Goal: Task Accomplishment & Management: Use online tool/utility

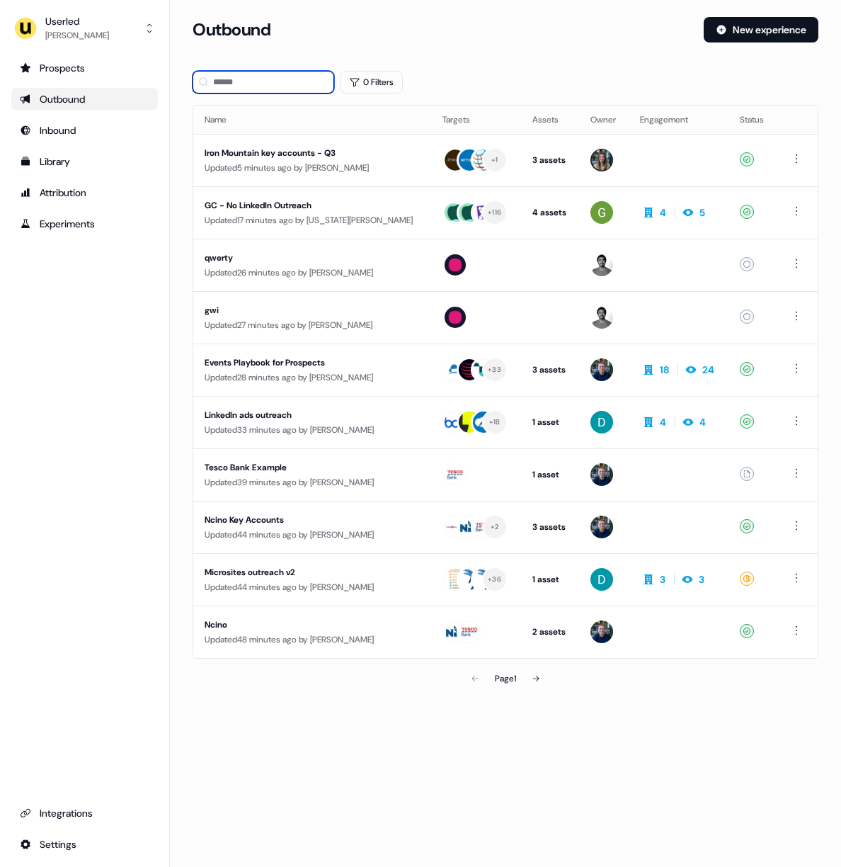
click at [302, 84] on input at bounding box center [264, 82] width 142 height 23
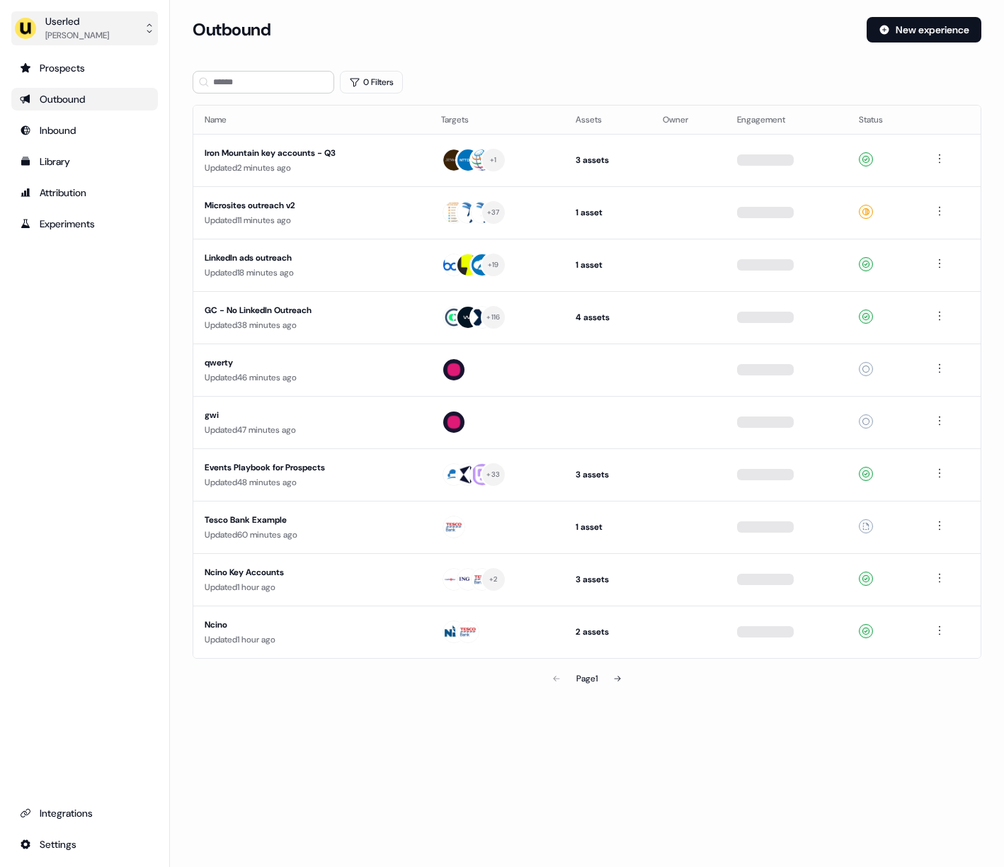
click at [67, 22] on div "Userled" at bounding box center [77, 21] width 64 height 14
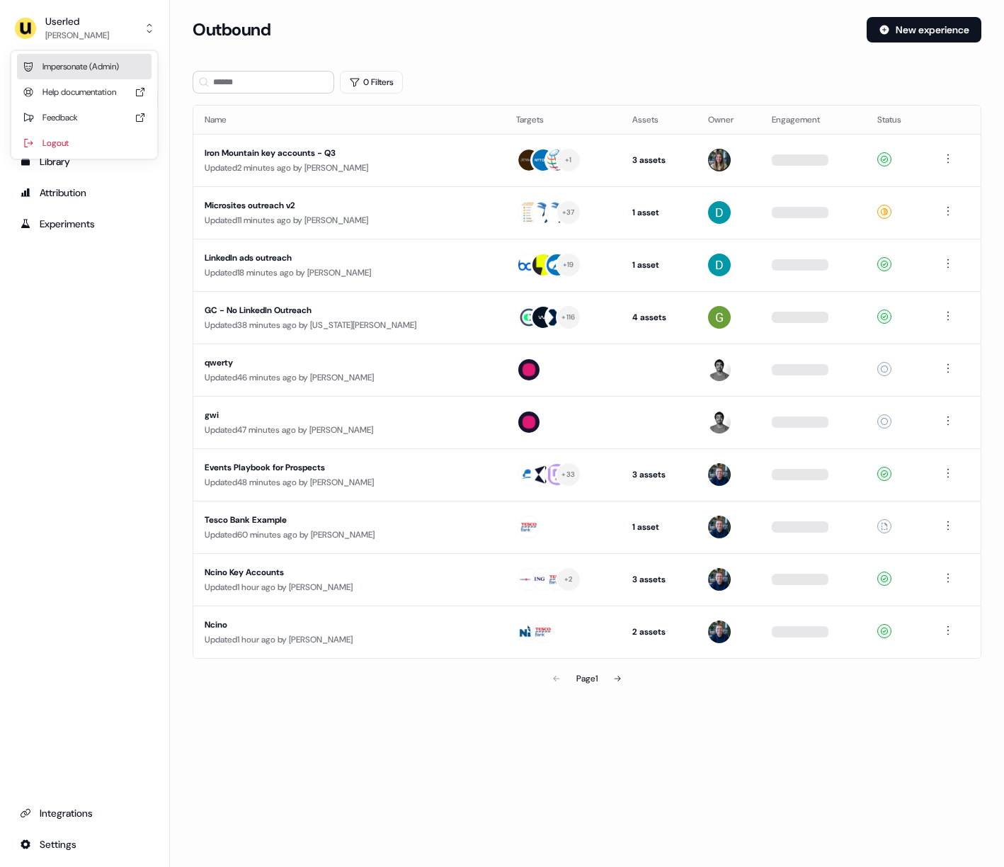
click at [101, 64] on div "Impersonate (Admin)" at bounding box center [84, 66] width 135 height 25
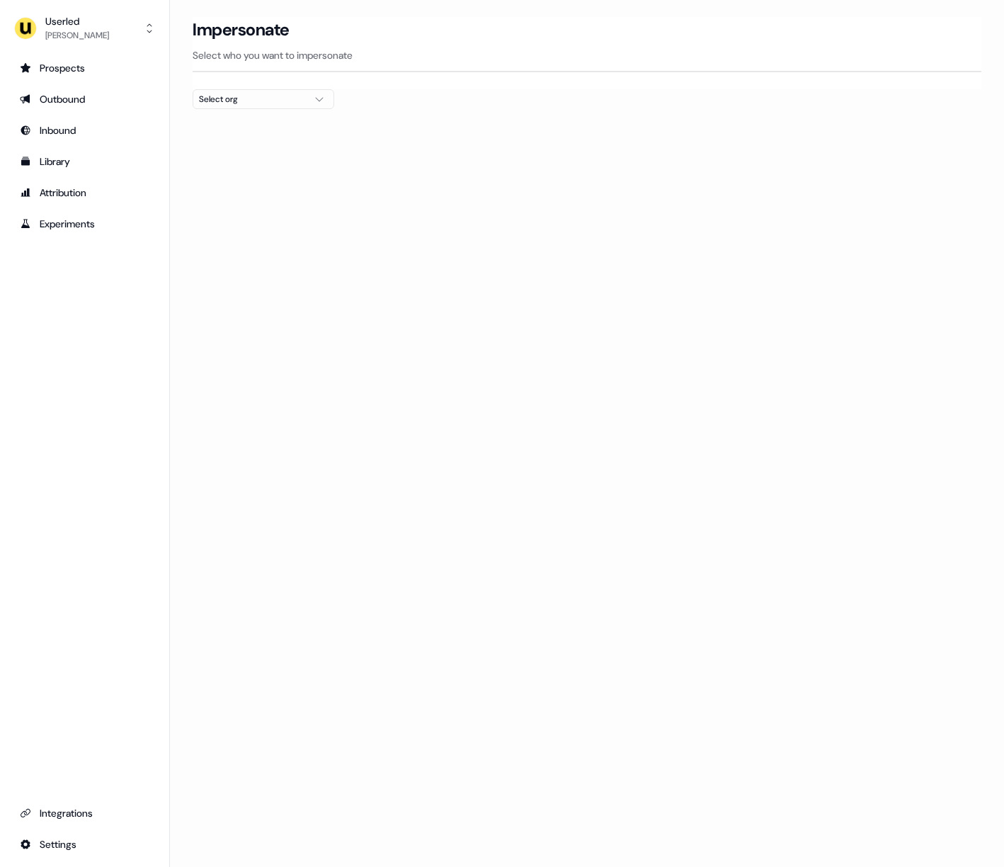
click at [258, 101] on div "Select org" at bounding box center [252, 99] width 106 height 14
type input "****"
click at [251, 152] on div "Maki People" at bounding box center [263, 150] width 140 height 23
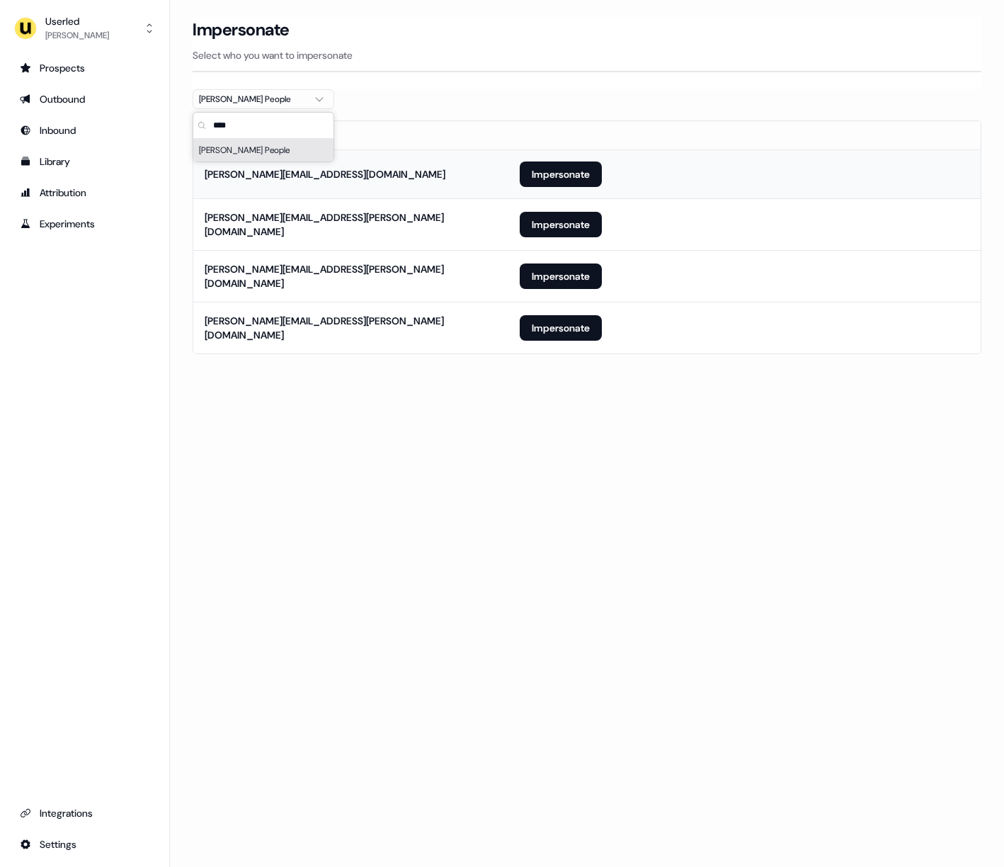
drag, startPoint x: 470, startPoint y: 130, endPoint x: 486, endPoint y: 151, distance: 26.2
click at [470, 130] on th "Email" at bounding box center [350, 135] width 315 height 28
click at [574, 173] on button "Impersonate" at bounding box center [561, 173] width 82 height 25
